Goal: Find contact information: Find contact information

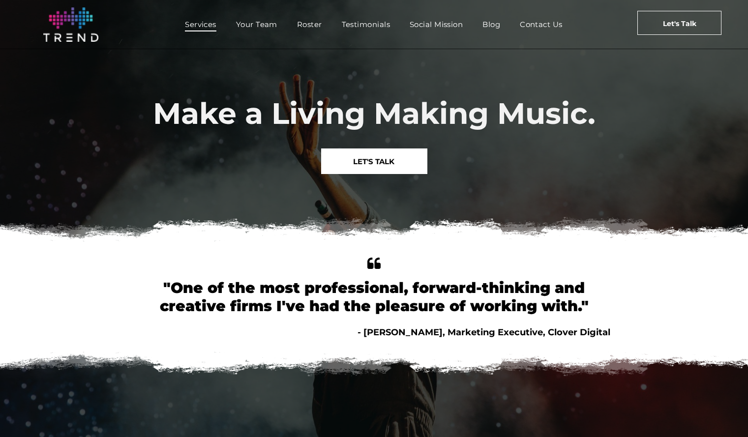
click at [206, 24] on span "Services" at bounding box center [200, 24] width 31 height 14
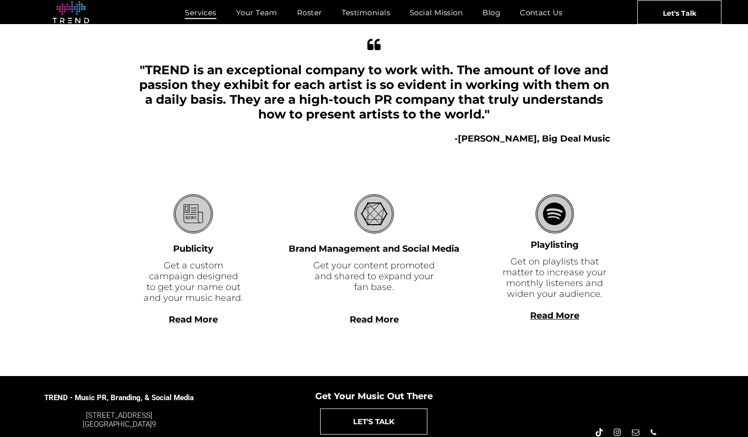
scroll to position [187, 0]
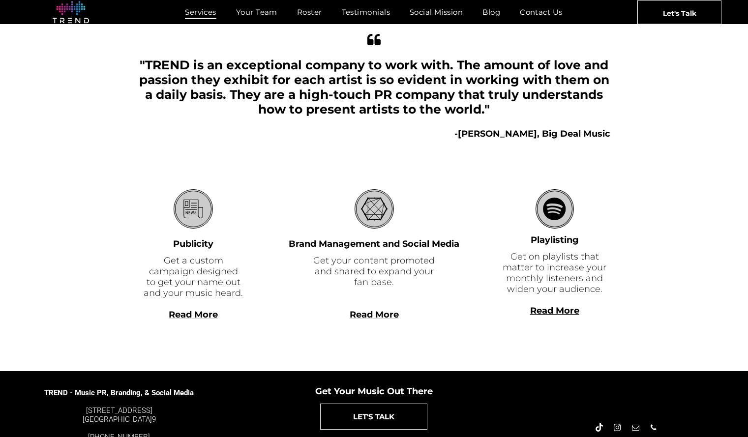
click at [191, 313] on span "Read More" at bounding box center [193, 314] width 49 height 11
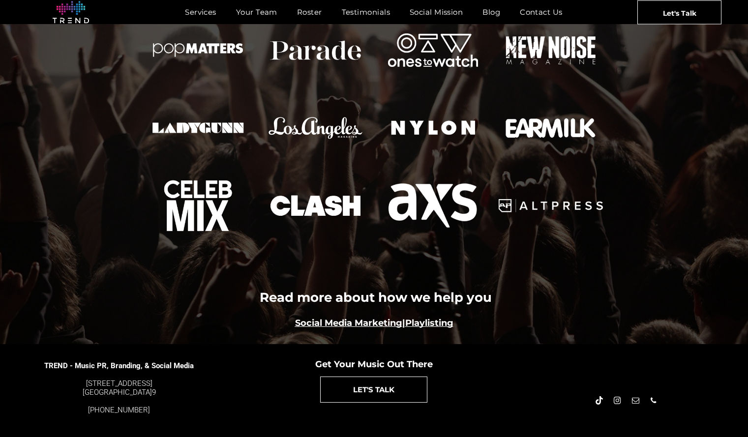
scroll to position [1074, 0]
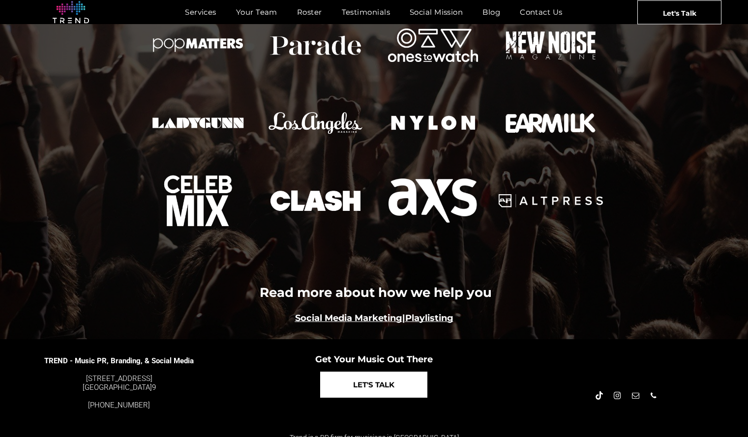
click at [386, 374] on span "LET'S TALK" at bounding box center [373, 384] width 41 height 25
